Goal: Transaction & Acquisition: Purchase product/service

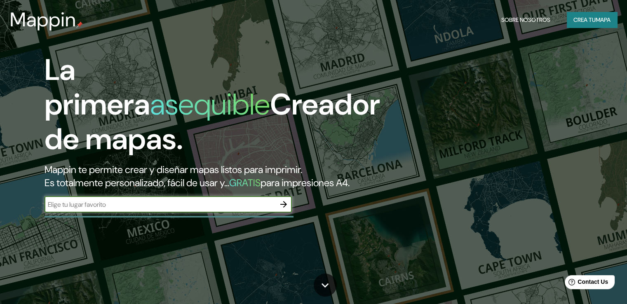
click at [591, 17] on font "Crea tu" at bounding box center [584, 19] width 22 height 7
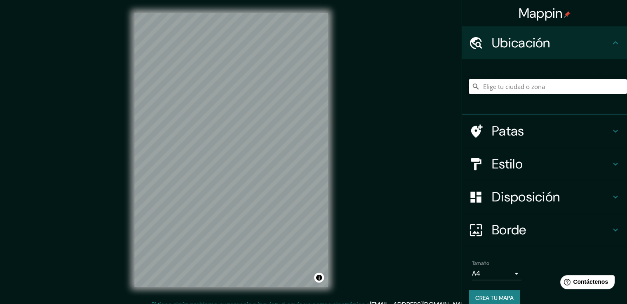
click at [523, 90] on input "Elige tu ciudad o zona" at bounding box center [547, 86] width 158 height 15
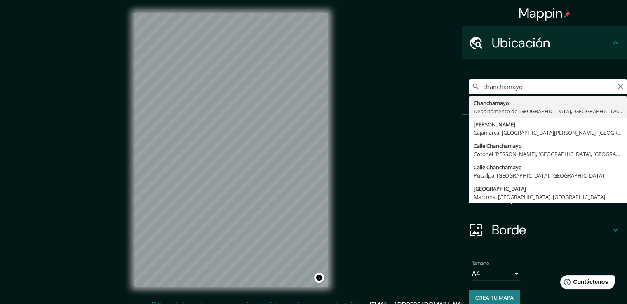
type input "Chanchamayo, Departamento de Junín, Perú"
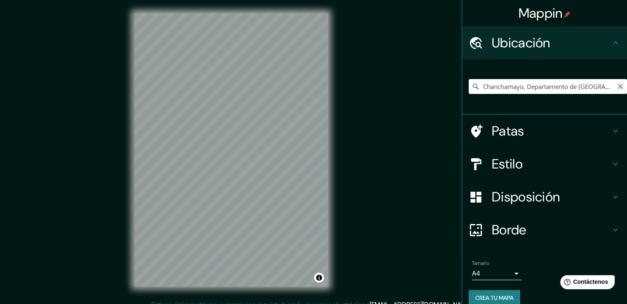
click at [618, 86] on icon "Claro" at bounding box center [620, 86] width 5 height 5
click at [576, 86] on input "Elige tu ciudad o zona" at bounding box center [547, 86] width 158 height 15
type input "Pichanaqui, Departamento de [GEOGRAPHIC_DATA], [GEOGRAPHIC_DATA]"
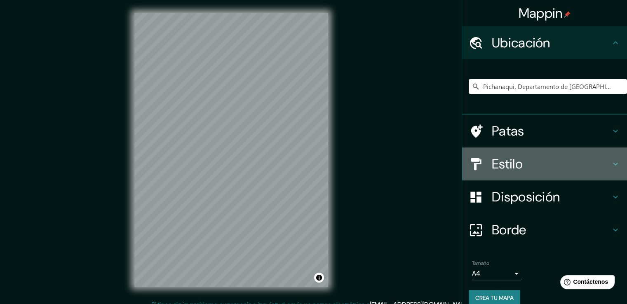
click at [489, 172] on div "Estilo" at bounding box center [544, 163] width 165 height 33
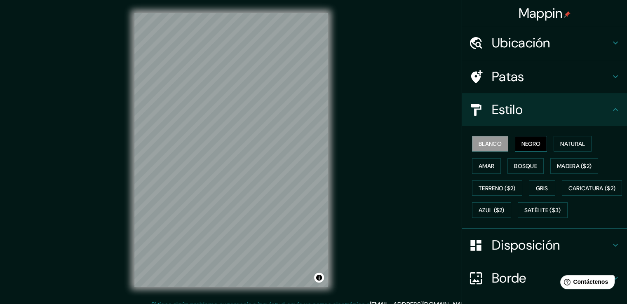
click at [535, 143] on font "Negro" at bounding box center [530, 143] width 19 height 7
click at [560, 145] on font "Natural" at bounding box center [572, 143] width 25 height 7
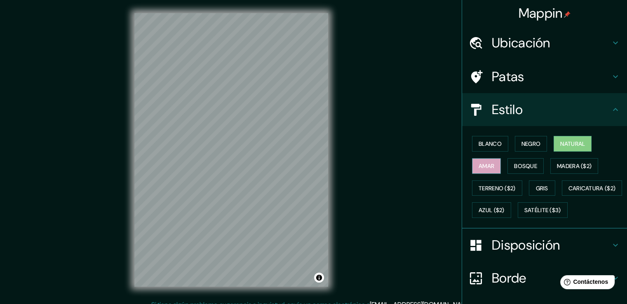
click at [485, 170] on font "Amar" at bounding box center [486, 166] width 16 height 11
click at [523, 170] on font "Bosque" at bounding box center [525, 166] width 23 height 11
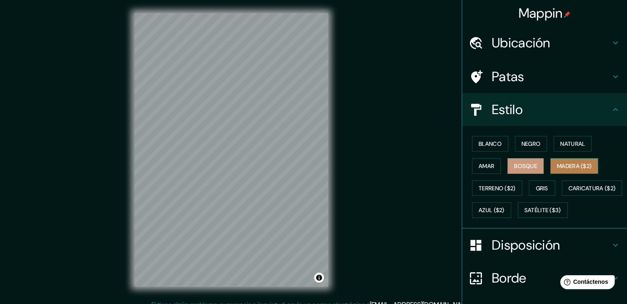
click at [560, 170] on font "Madera ($2)" at bounding box center [574, 166] width 35 height 11
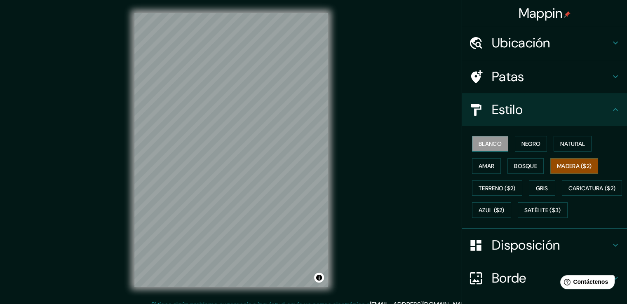
click at [483, 142] on font "Blanco" at bounding box center [489, 143] width 23 height 7
click at [529, 185] on button "Gris" at bounding box center [542, 188] width 26 height 16
click at [489, 141] on font "Blanco" at bounding box center [489, 143] width 23 height 7
click at [531, 145] on font "Negro" at bounding box center [530, 143] width 19 height 7
click at [496, 144] on button "Blanco" at bounding box center [490, 144] width 36 height 16
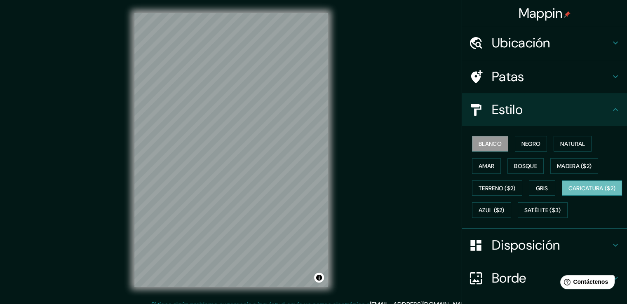
scroll to position [80, 0]
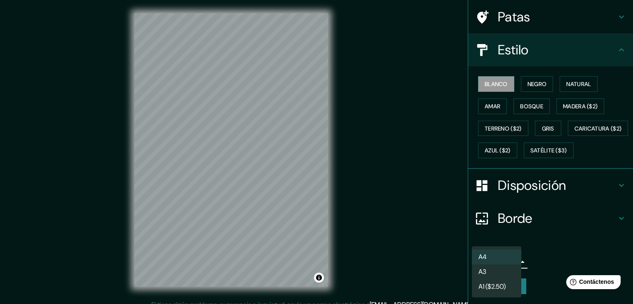
click at [497, 261] on body "Mappin Ubicación Pichanaqui, Departamento de Junín, Perú Pichanaqui Departament…" at bounding box center [316, 152] width 633 height 304
click at [498, 274] on li "A3" at bounding box center [496, 272] width 49 height 15
type input "a4"
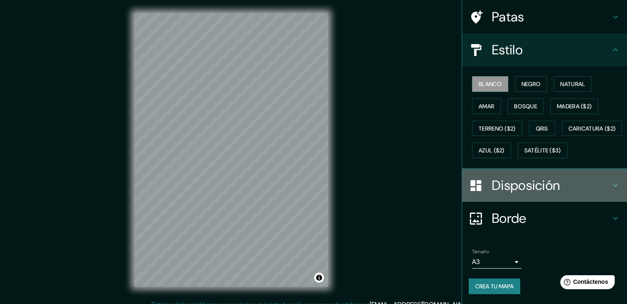
click at [530, 185] on font "Disposición" at bounding box center [526, 185] width 68 height 17
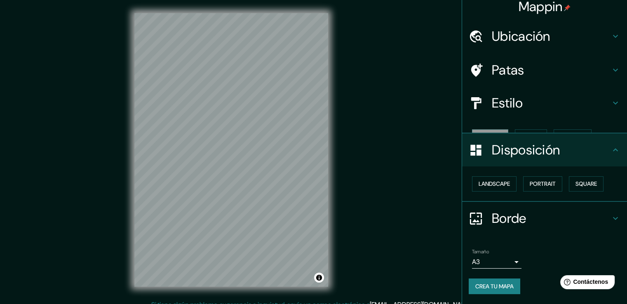
scroll to position [0, 0]
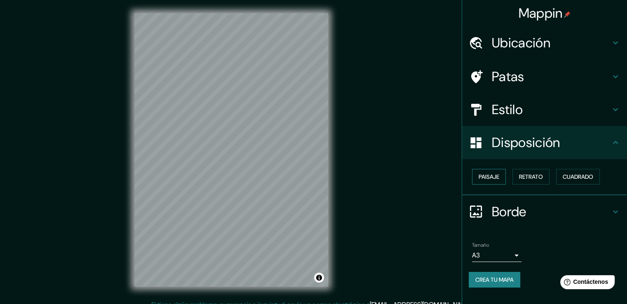
click at [495, 175] on font "Paisaje" at bounding box center [488, 176] width 21 height 7
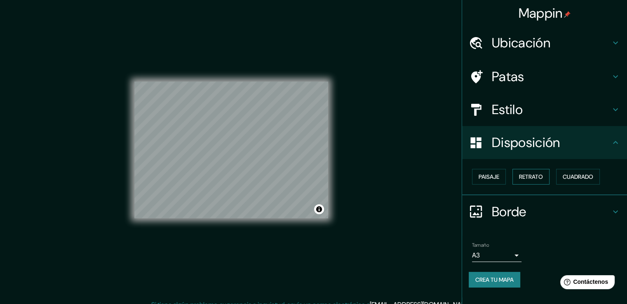
click at [536, 175] on font "Retrato" at bounding box center [531, 176] width 24 height 7
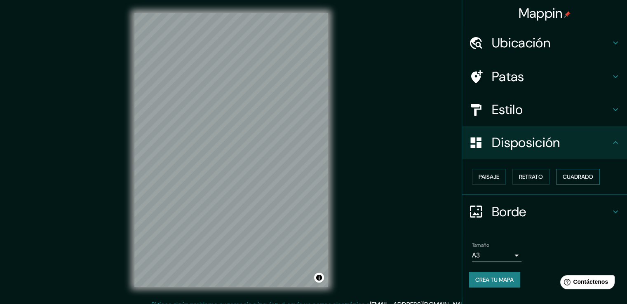
click at [571, 178] on font "Cuadrado" at bounding box center [577, 176] width 30 height 7
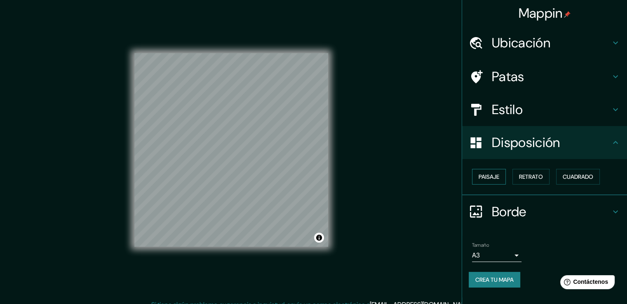
click at [499, 175] on font "Paisaje" at bounding box center [488, 176] width 21 height 7
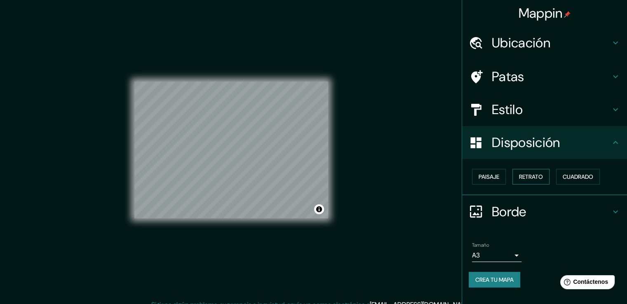
click at [532, 175] on font "Retrato" at bounding box center [531, 176] width 24 height 7
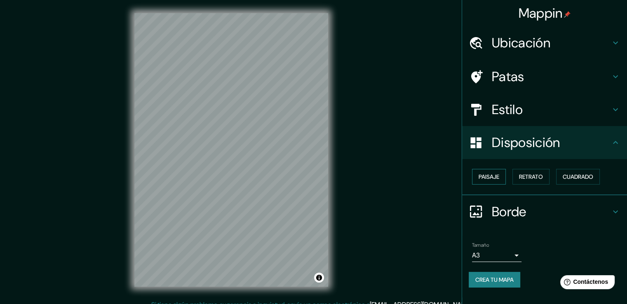
click at [490, 175] on font "Paisaje" at bounding box center [488, 176] width 21 height 7
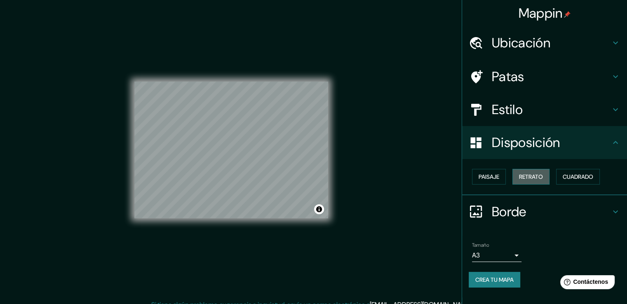
click at [548, 173] on button "Retrato" at bounding box center [530, 177] width 37 height 16
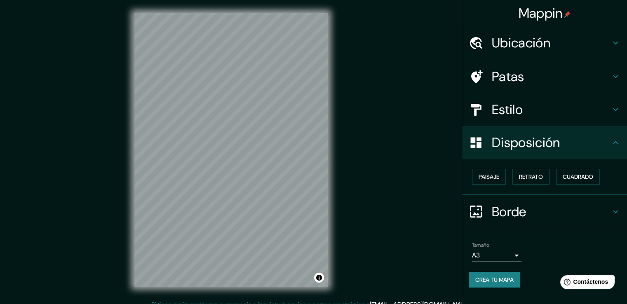
click at [527, 113] on h4 "Estilo" at bounding box center [551, 109] width 119 height 16
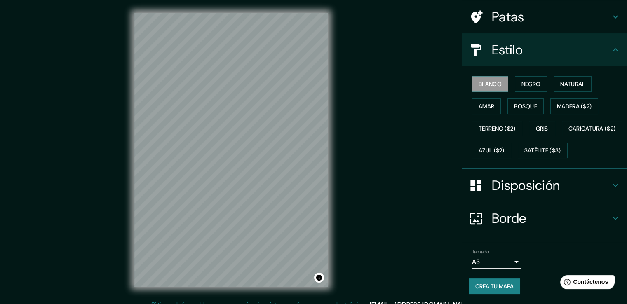
scroll to position [9, 0]
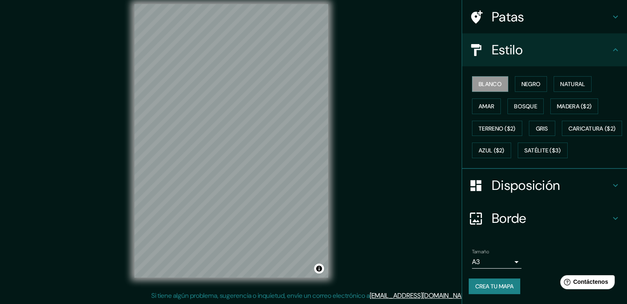
click at [504, 289] on font "Crea tu mapa" at bounding box center [494, 286] width 38 height 7
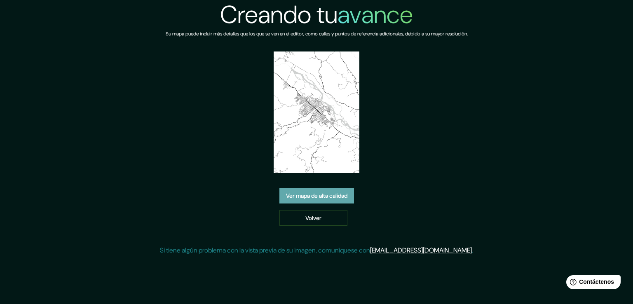
click at [347, 202] on link "Ver mapa de alta calidad" at bounding box center [316, 196] width 75 height 16
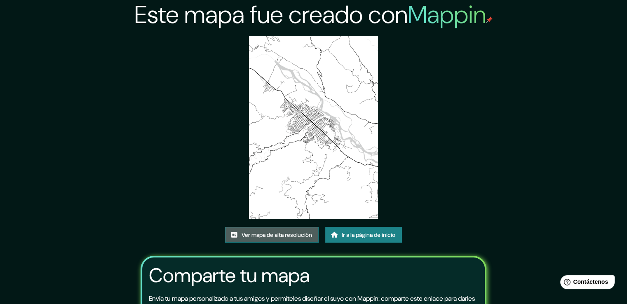
click at [299, 238] on font "Ver mapa de alta resolución" at bounding box center [276, 234] width 70 height 11
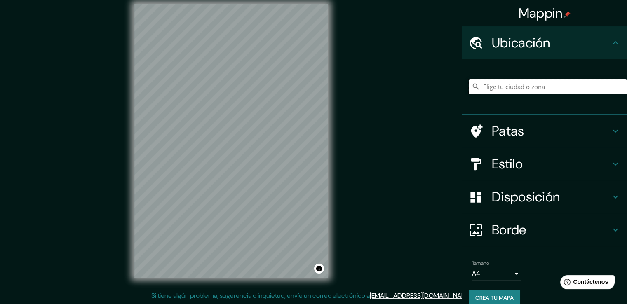
click at [538, 84] on input "Elige tu ciudad o zona" at bounding box center [547, 86] width 158 height 15
click at [603, 86] on input "Elige tu ciudad o zona" at bounding box center [547, 86] width 158 height 15
click at [603, 82] on input "Pichanaqui, Departamento de Junín, Perú" at bounding box center [547, 86] width 158 height 15
click at [606, 82] on input "Pichanaqui, Departamento de Junín, Perú" at bounding box center [547, 86] width 158 height 15
drag, startPoint x: 599, startPoint y: 84, endPoint x: 592, endPoint y: 86, distance: 7.3
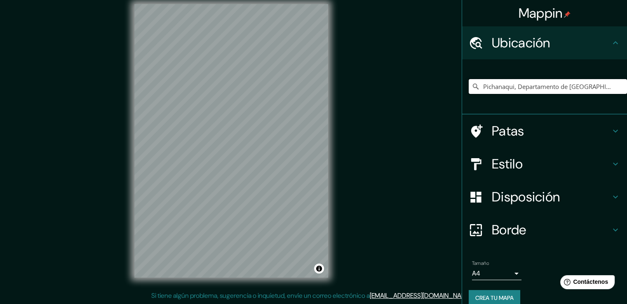
click at [592, 86] on input "Pichanaqui, Departamento de Junín, Perú" at bounding box center [547, 86] width 158 height 15
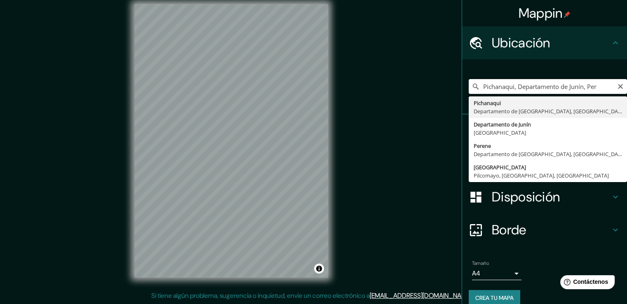
type input "Pichanaqui, Departamento de Junín, Perú"
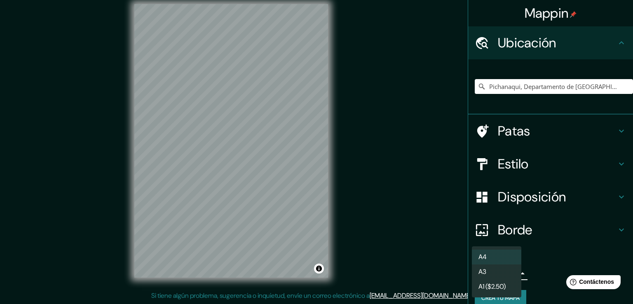
click at [495, 270] on body "Mappin Ubicación Pichanaqui, Departamento de Junín, Perú Patas Estilo Disposici…" at bounding box center [316, 143] width 633 height 304
click at [495, 274] on li "A3" at bounding box center [496, 272] width 49 height 15
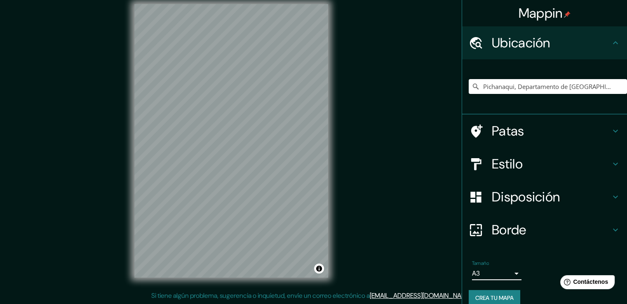
click at [483, 295] on font "Crea tu mapa" at bounding box center [494, 297] width 38 height 7
